Goal: Check status: Check status

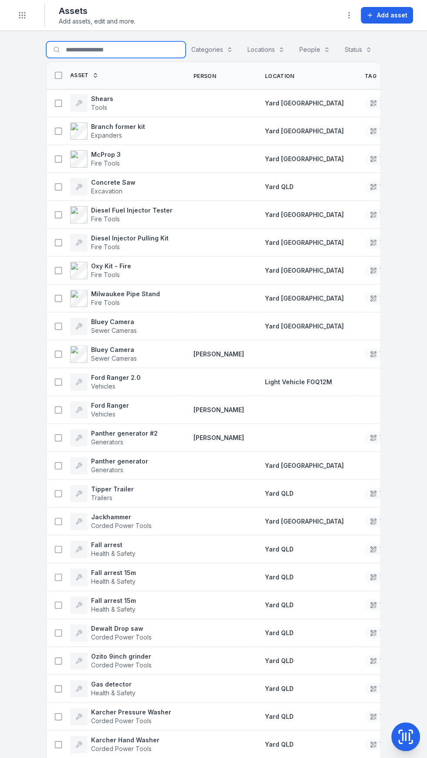
click at [112, 47] on input "Search for assets" at bounding box center [115, 49] width 139 height 17
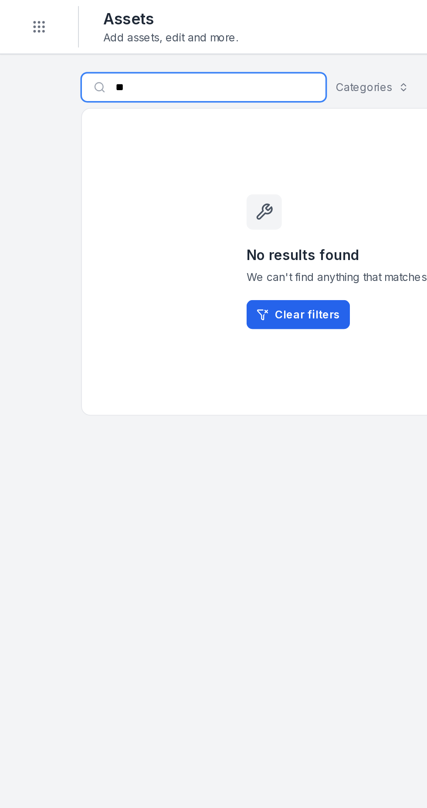
type input "*"
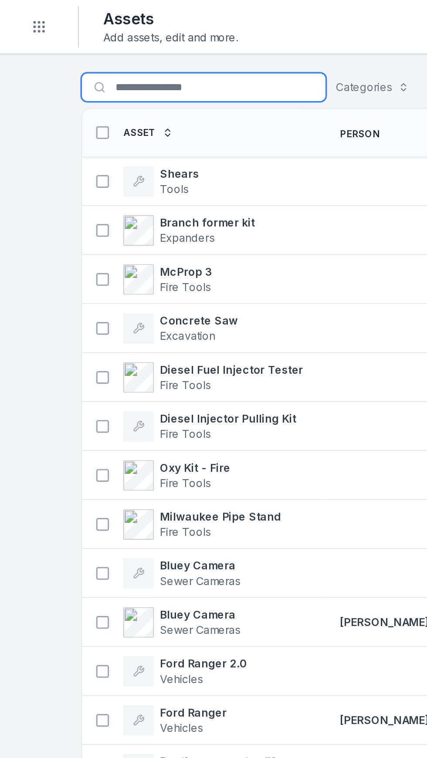
click at [113, 47] on input "Search for assets" at bounding box center [115, 49] width 139 height 17
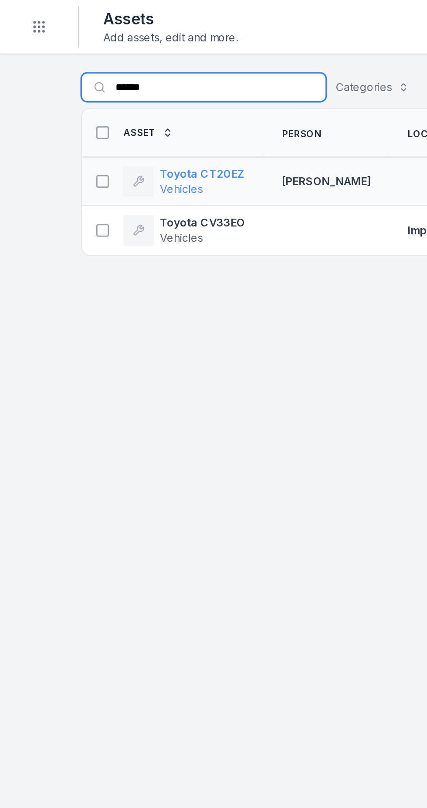
type input "******"
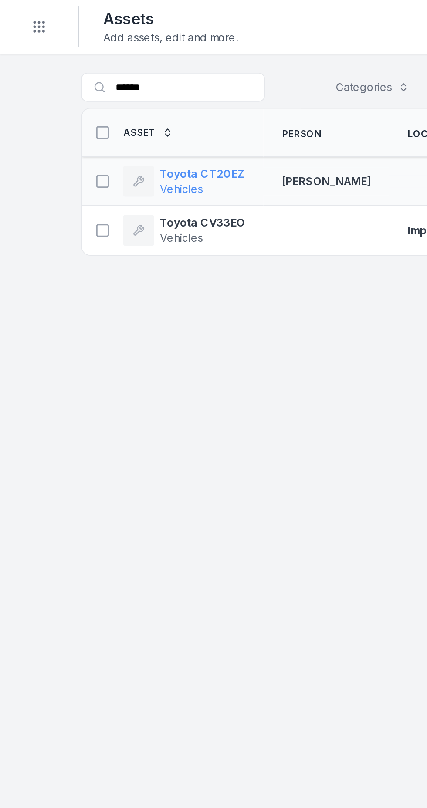
click at [132, 104] on span "Vehicles" at bounding box center [115, 107] width 48 height 9
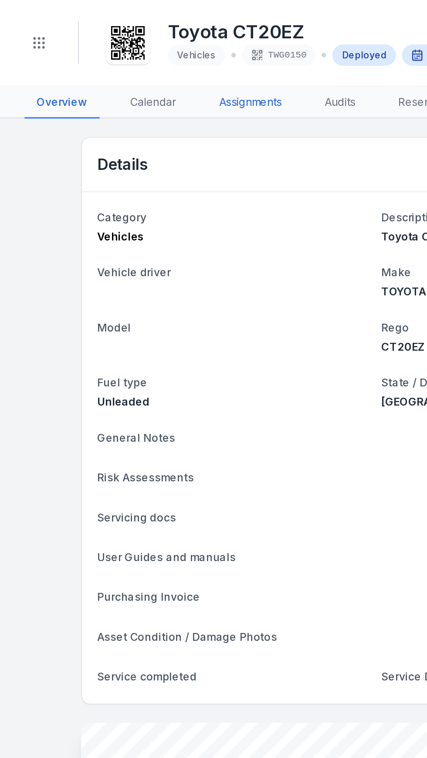
click at [141, 58] on link "Assignments" at bounding box center [143, 58] width 50 height 18
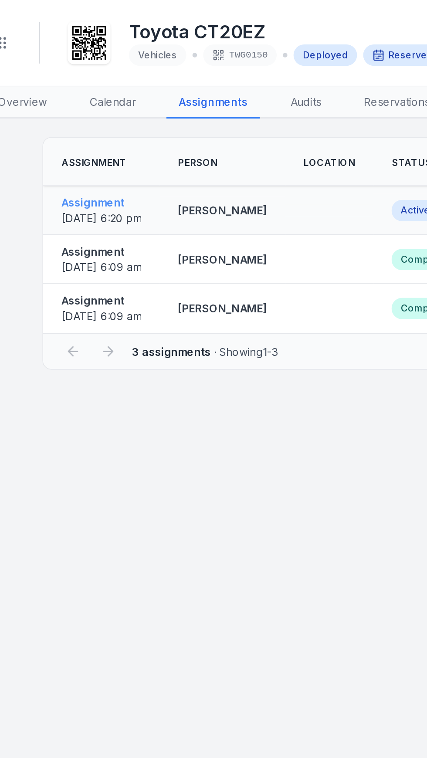
click at [101, 121] on span "[DATE] 6:20 pm" at bounding box center [79, 123] width 45 height 7
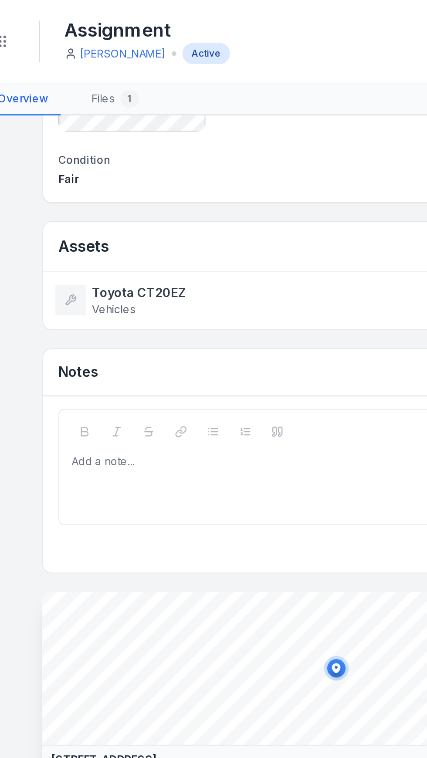
scroll to position [278, 0]
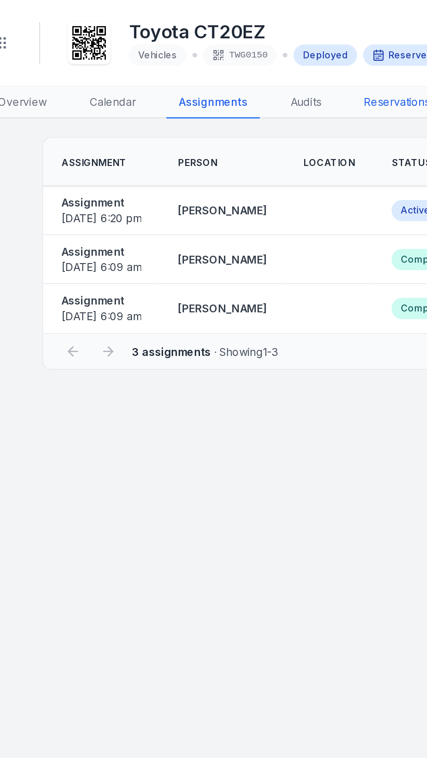
click at [248, 59] on link "Reservations" at bounding box center [247, 58] width 51 height 18
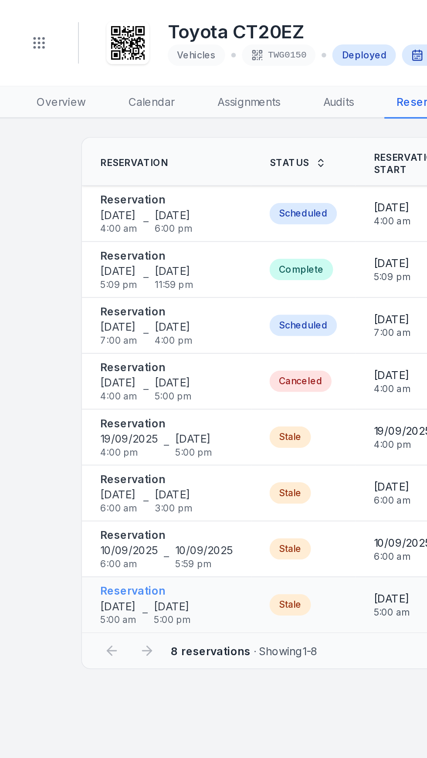
click at [78, 342] on span "[DATE]" at bounding box center [67, 345] width 20 height 9
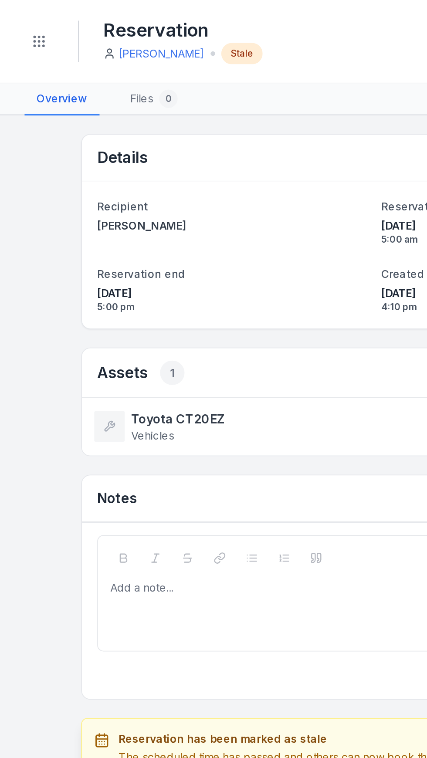
click at [119, 348] on div "Add a note..." at bounding box center [214, 347] width 302 height 35
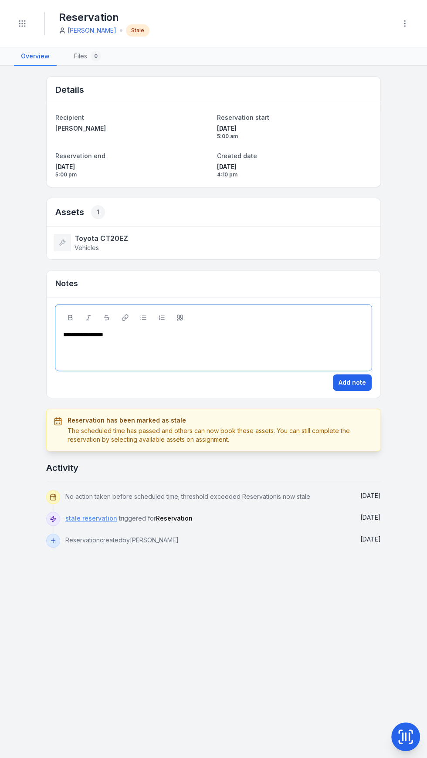
click at [87, 516] on link "stale reservation" at bounding box center [91, 518] width 52 height 9
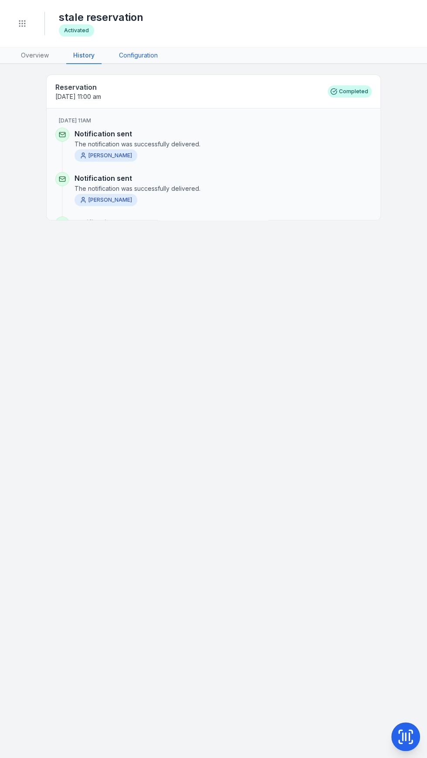
click at [132, 54] on link "Configuration" at bounding box center [138, 55] width 53 height 17
